Goal: Entertainment & Leisure: Consume media (video, audio)

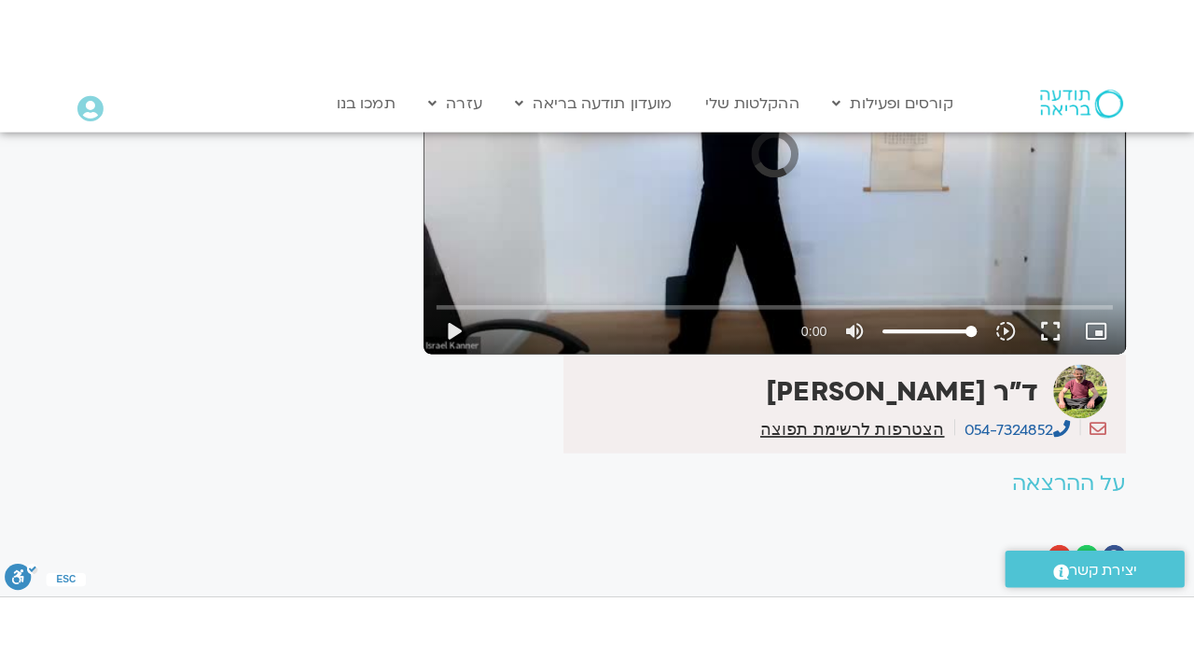
scroll to position [327, 0]
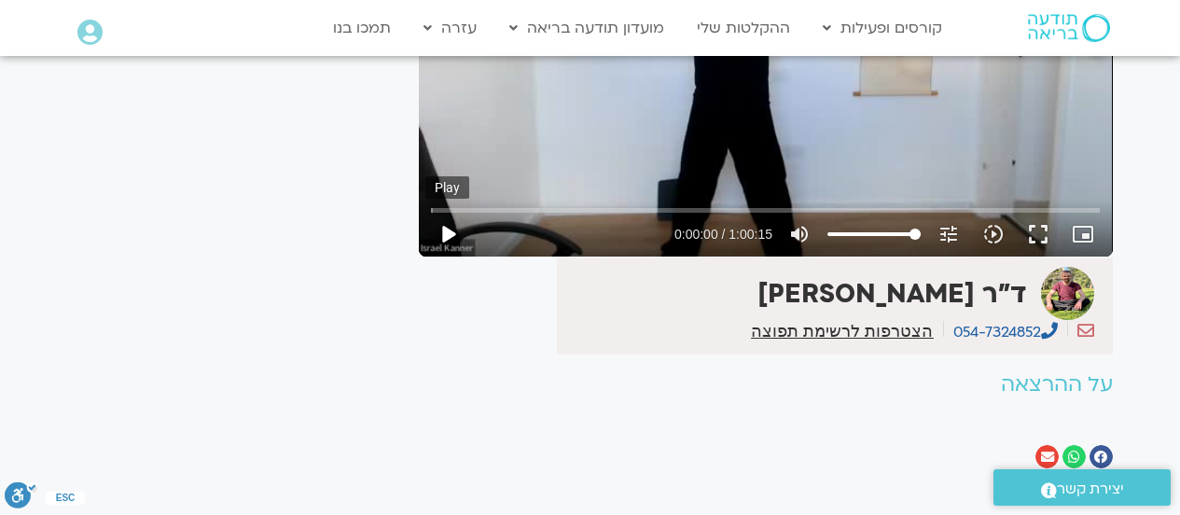
click at [447, 234] on button "play_arrow" at bounding box center [447, 234] width 45 height 45
click at [825, 209] on input "Seek" at bounding box center [765, 209] width 669 height 11
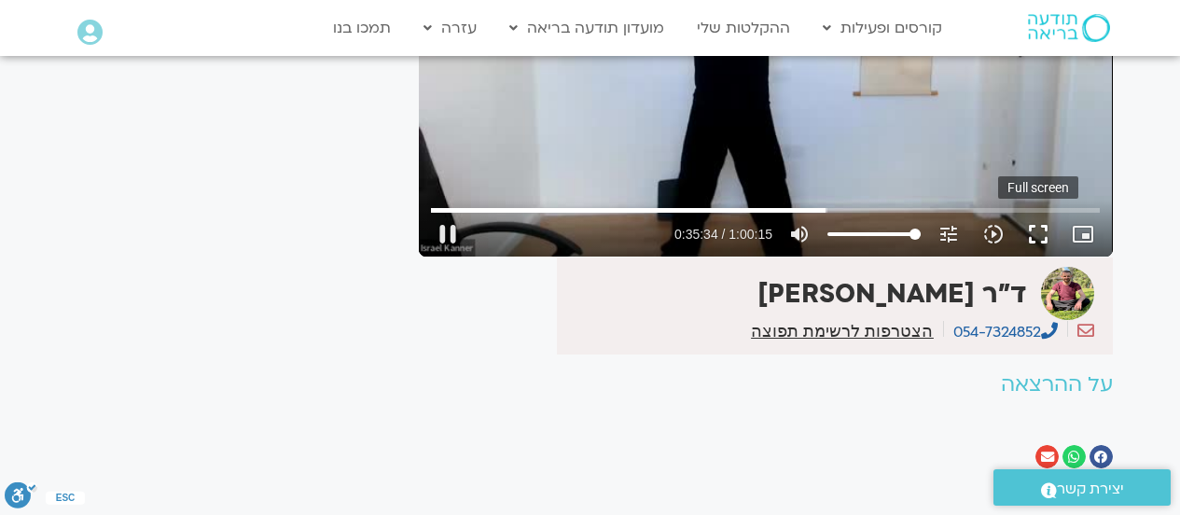
click at [1045, 229] on button "fullscreen" at bounding box center [1038, 234] width 45 height 45
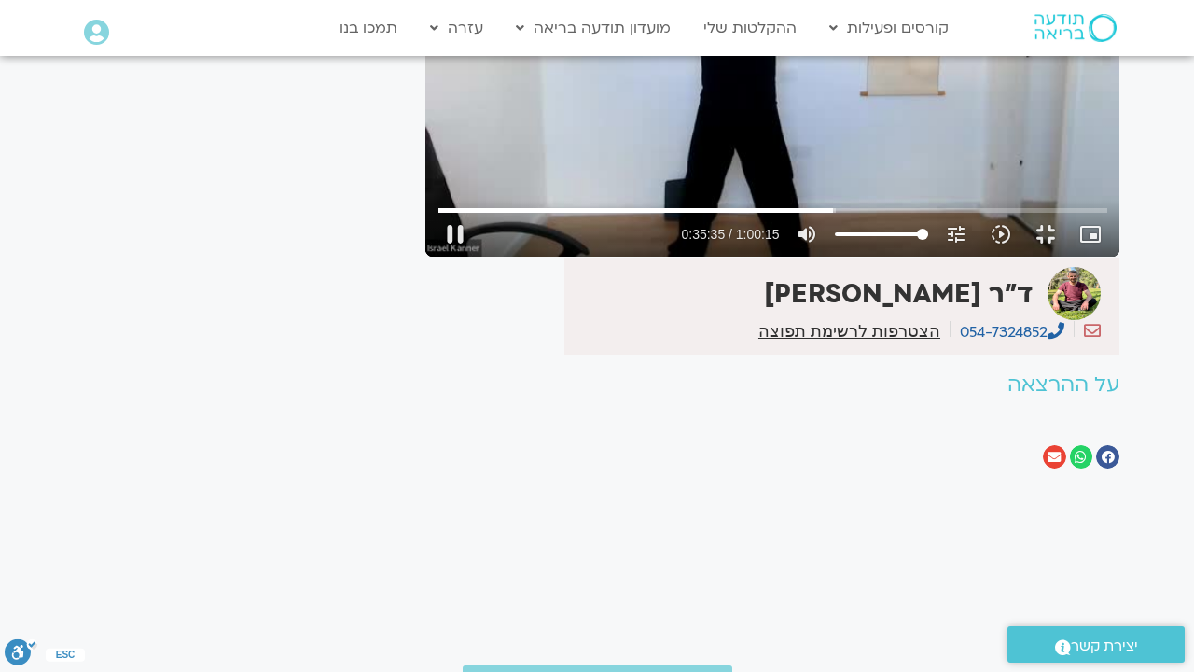
type input "2135.651302"
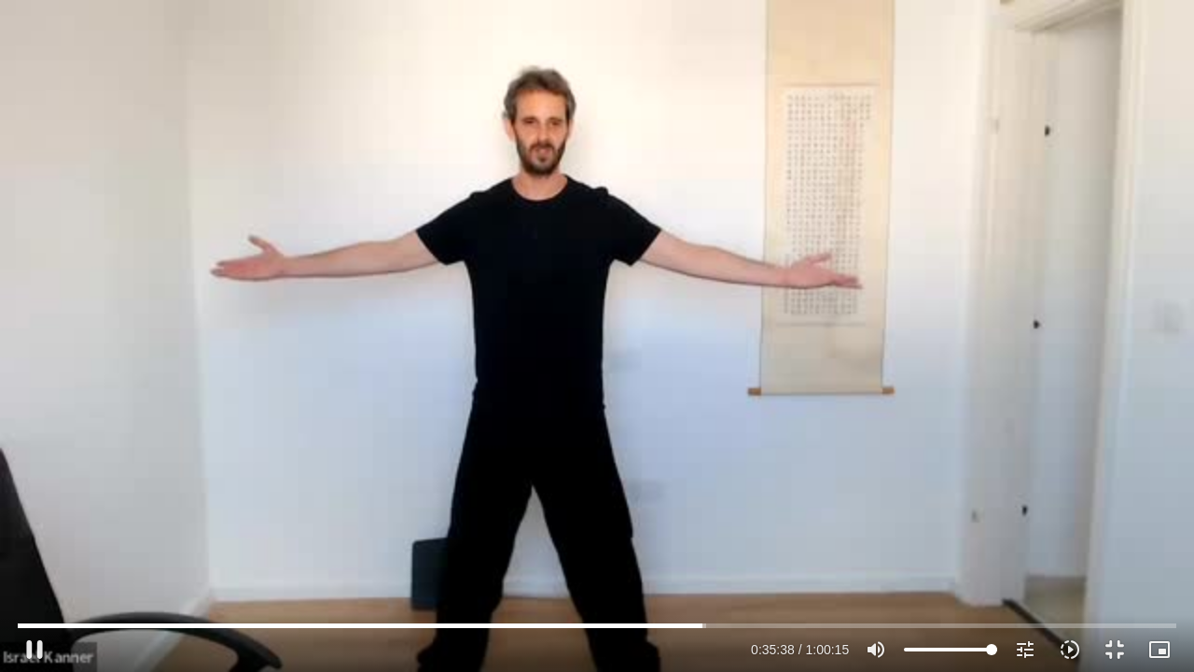
click at [963, 247] on div "Skip Ad 50:05 pause 0:35:38 / 1:00:15 volume_up Mute tune Resolution Auto 360p …" at bounding box center [597, 336] width 1194 height 672
click at [696, 514] on input "Seek" at bounding box center [597, 625] width 1159 height 11
click at [828, 514] on div "Skip Ad 35:19 play_arrow 0:35:20 / 1:00:15 volume_up Mute tune Resolution Auto …" at bounding box center [597, 336] width 1194 height 672
click at [696, 514] on input "Seek" at bounding box center [597, 625] width 1159 height 11
click at [694, 514] on input "Seek" at bounding box center [597, 625] width 1159 height 11
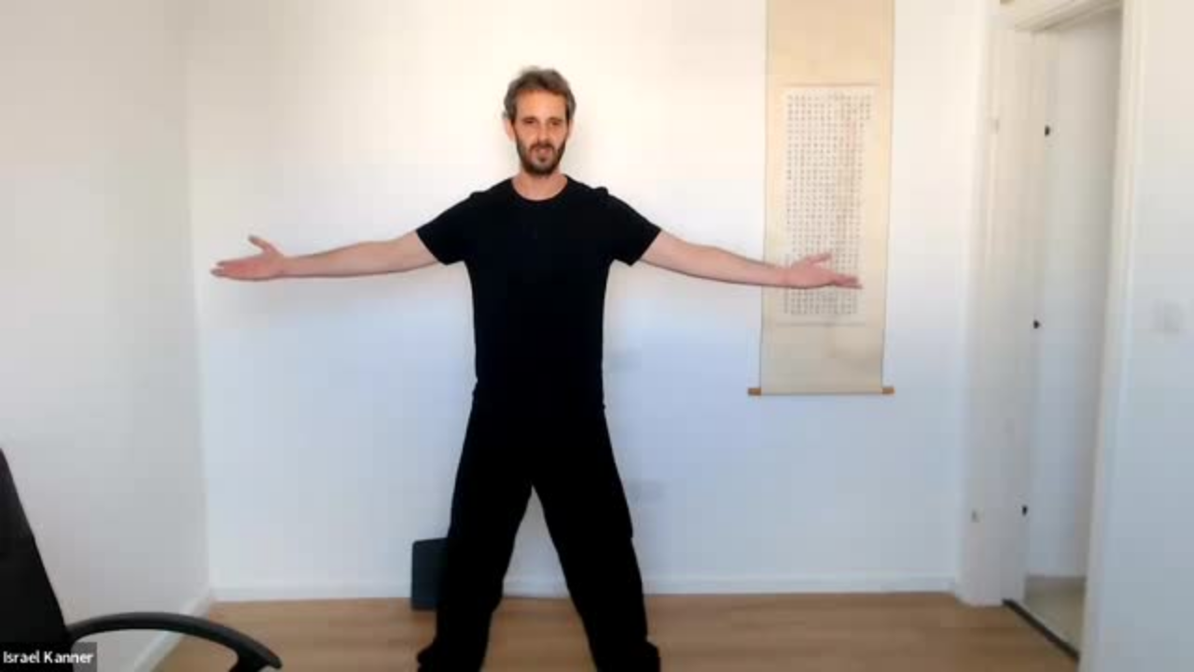
click at [1179, 307] on div "Skip Ad 35:19 pause 0:35:18 / 1:00:15 volume_up Mute tune Resolution Auto 360p …" at bounding box center [597, 336] width 1194 height 672
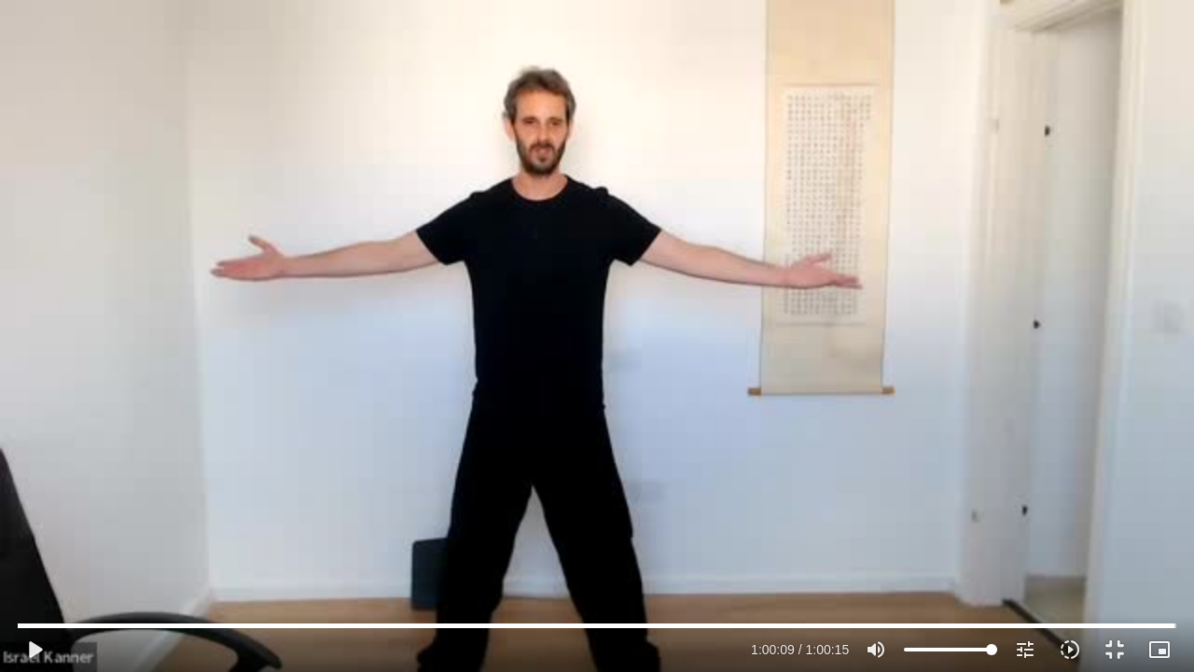
type input "3609.29122"
